Goal: Task Accomplishment & Management: Manage account settings

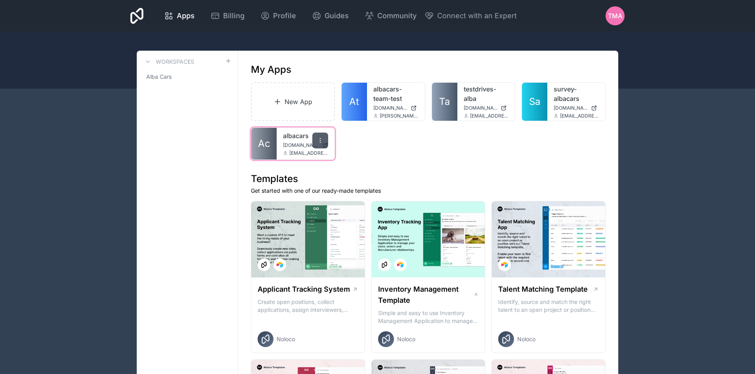
click at [317, 141] on icon at bounding box center [320, 140] width 6 height 6
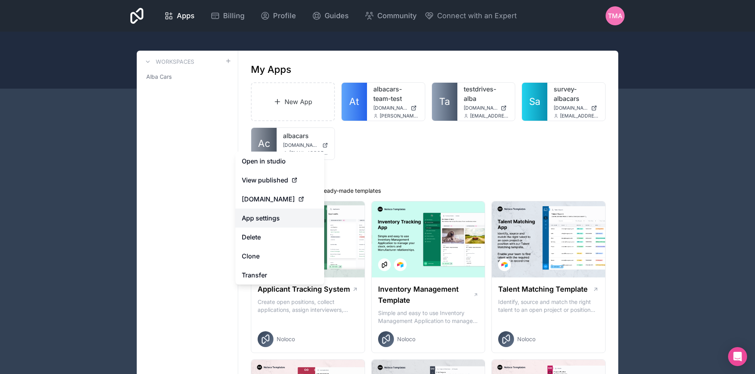
click at [288, 220] on link "App settings" at bounding box center [279, 218] width 89 height 19
